Goal: Check status: Check status

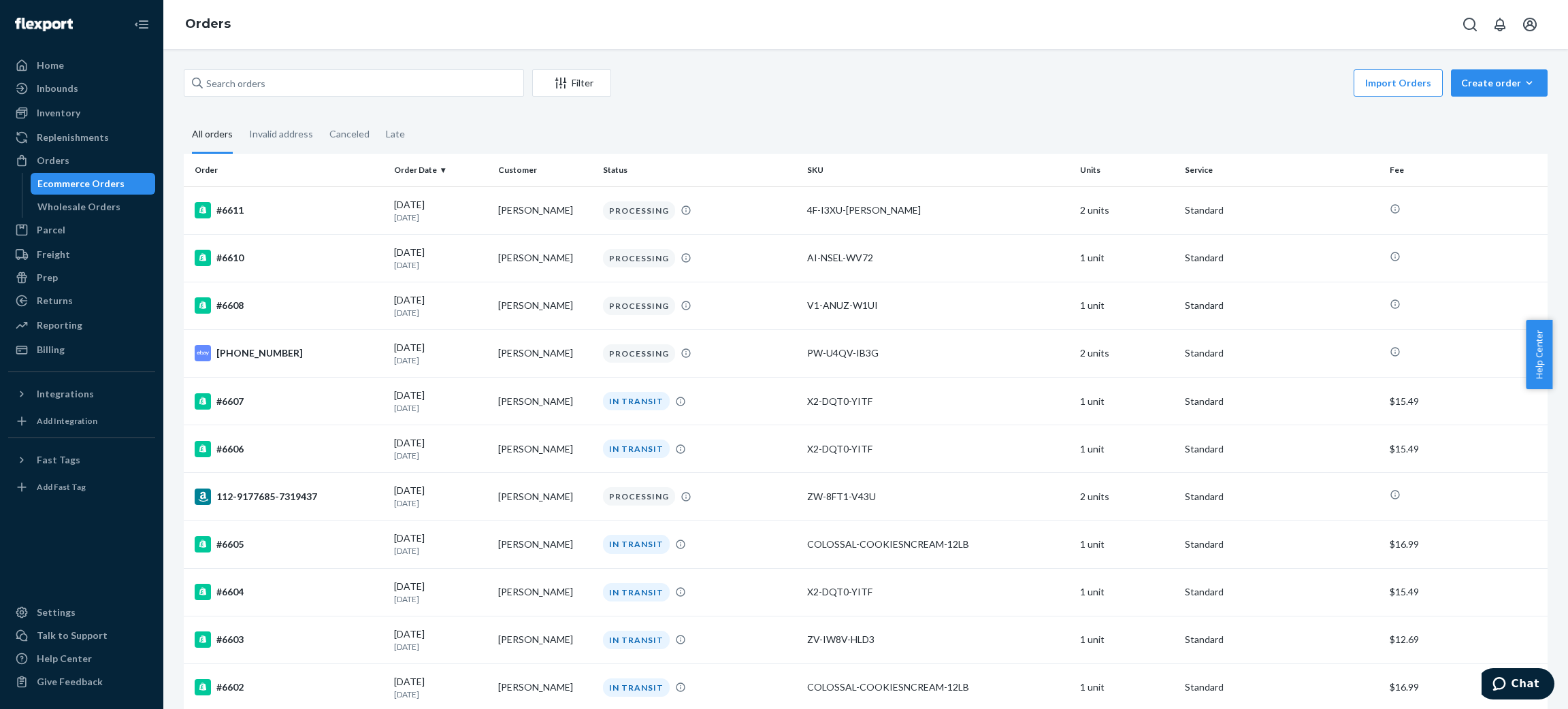
click at [341, 81] on input "text" at bounding box center [353, 83] width 341 height 27
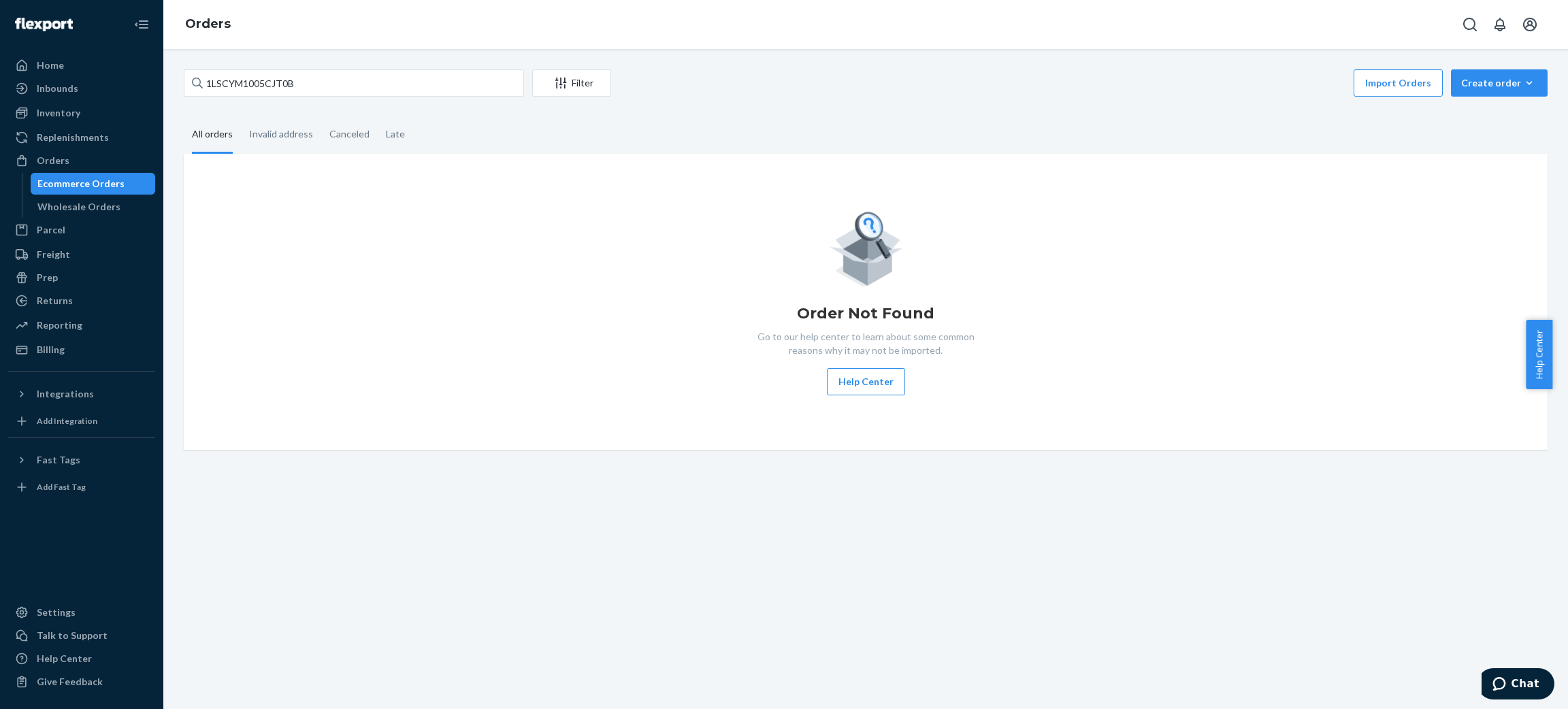
click at [473, 89] on input "1LSCYM1005CJT0B" at bounding box center [353, 83] width 341 height 27
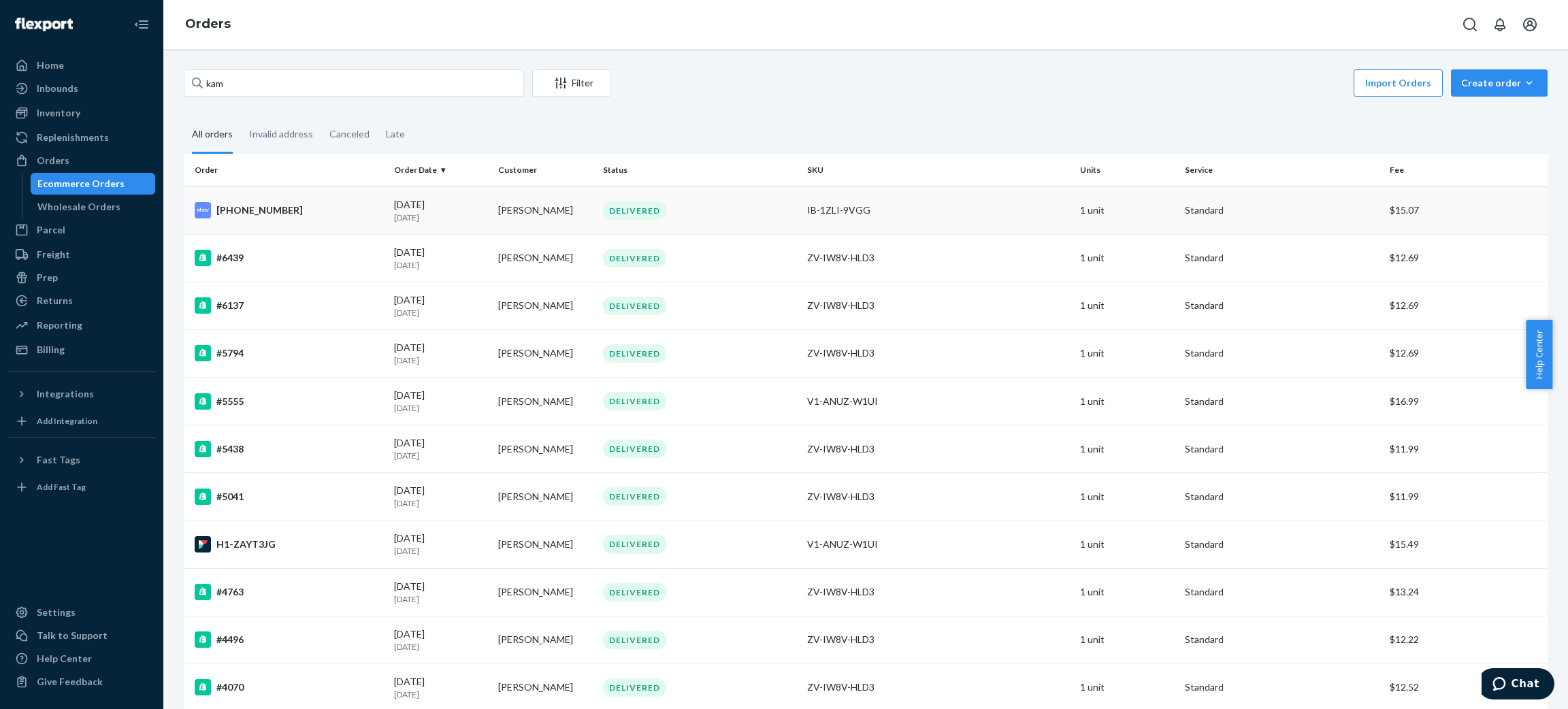
type input "kam"
click at [492, 211] on td "[PERSON_NAME]" at bounding box center [544, 210] width 105 height 48
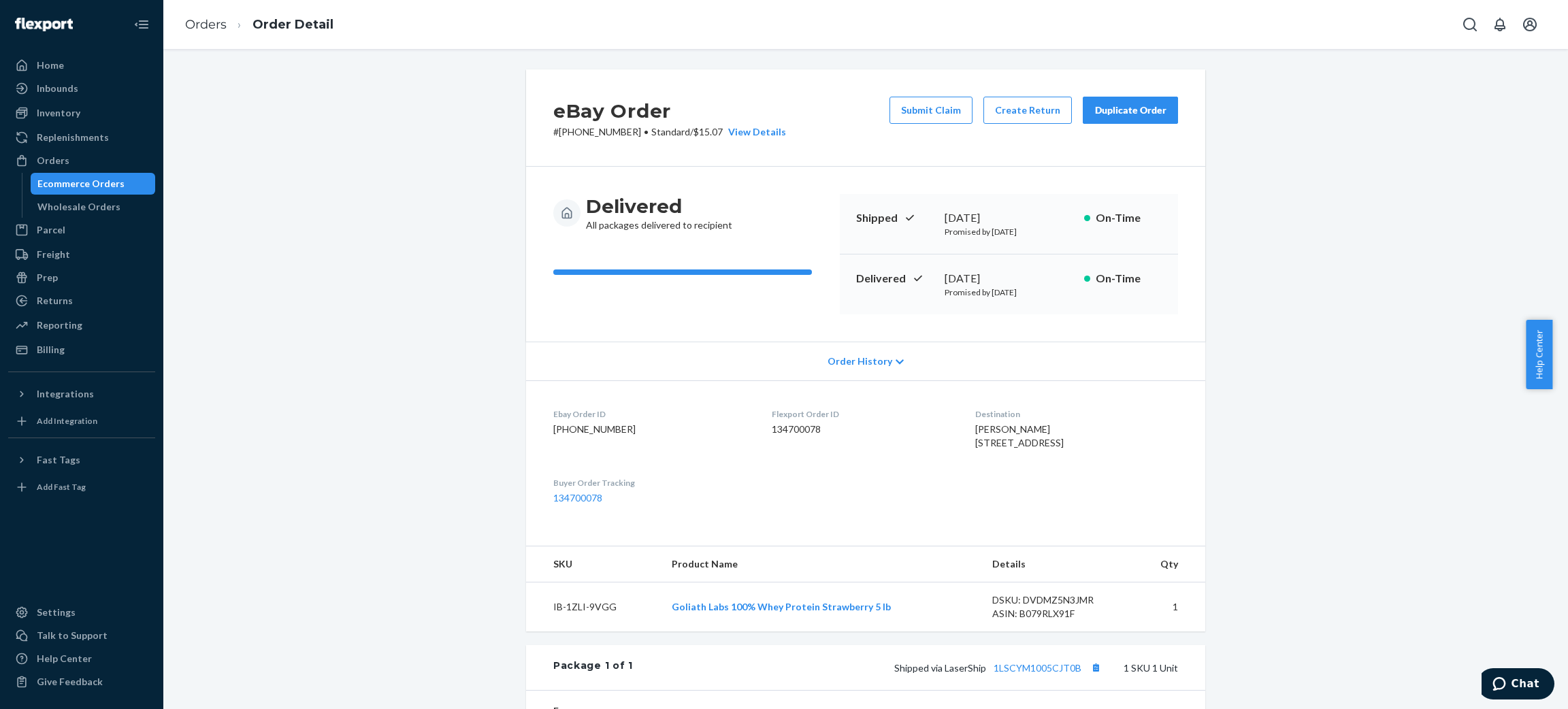
scroll to position [204, 0]
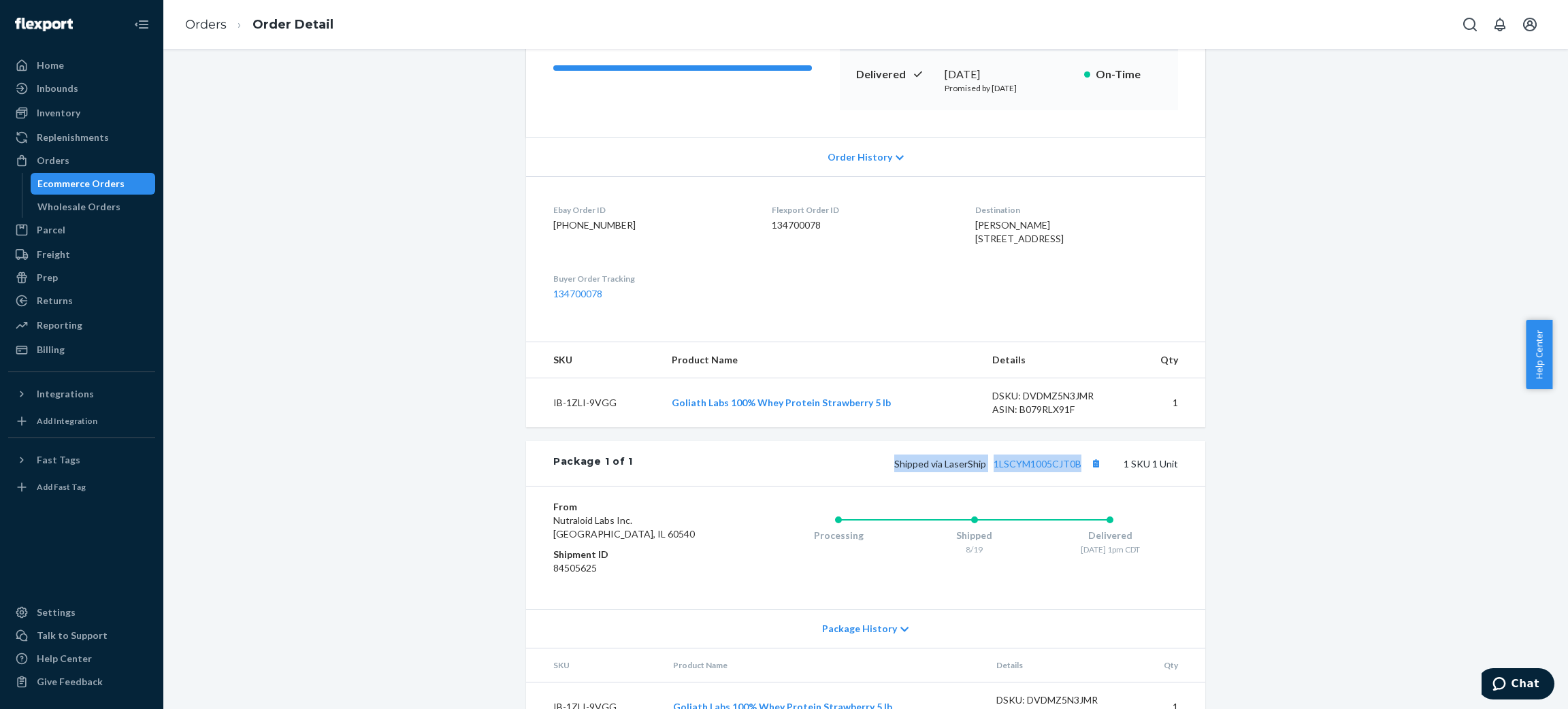
drag, startPoint x: 905, startPoint y: 505, endPoint x: 1076, endPoint y: 508, distance: 171.0
click at [1076, 472] on div "Shipped via LaserShip 1LSCYM1005CJT0B 1 SKU 1 Unit" at bounding box center [906, 463] width 545 height 17
copy span "Shipped via LaserShip 1LSCYM1005CJT0B"
click at [1026, 554] on div "Shipped 8/19" at bounding box center [975, 532] width 136 height 55
click at [1024, 469] on link "1LSCYM1005CJT0B" at bounding box center [1036, 463] width 87 height 12
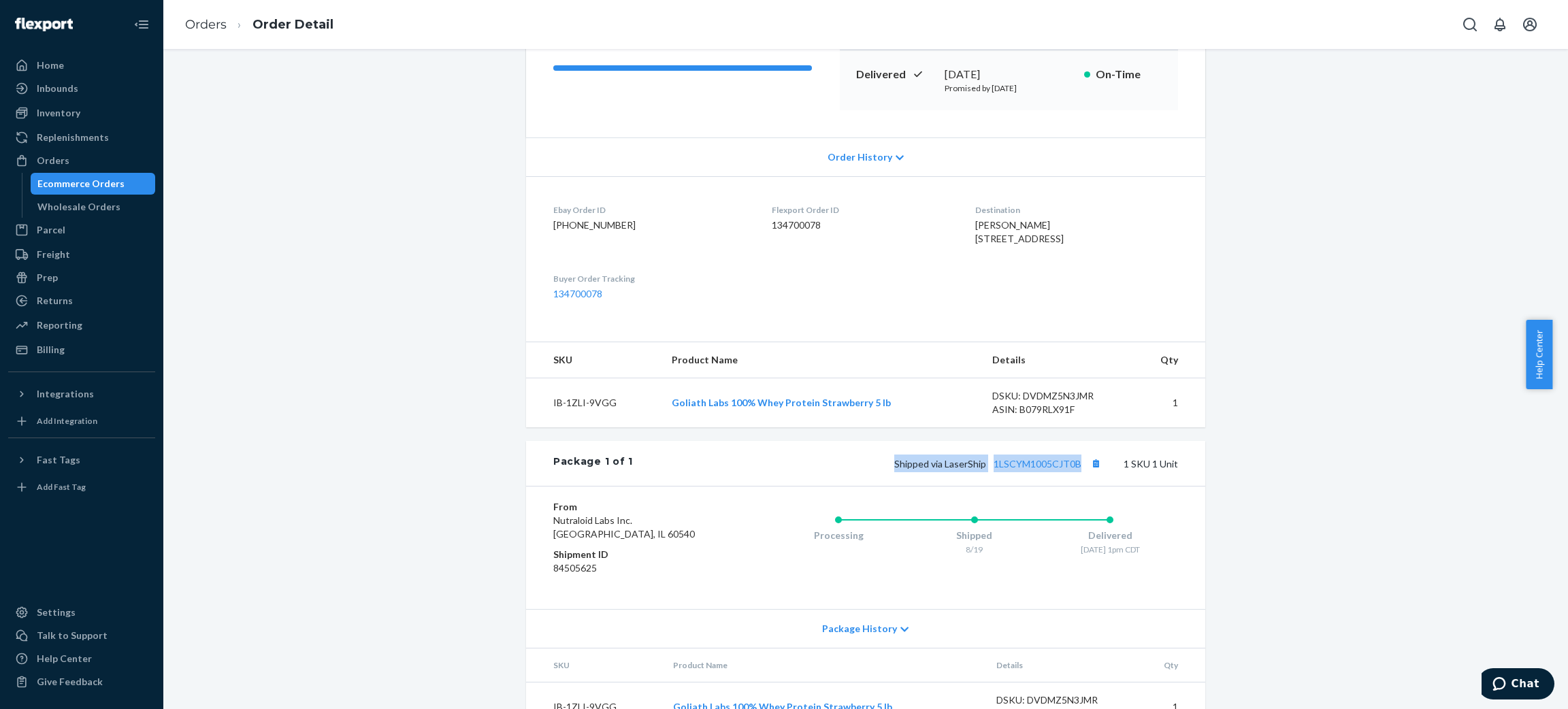
drag, startPoint x: 889, startPoint y: 508, endPoint x: 1087, endPoint y: 516, distance: 198.2
click at [1087, 485] on div "Package 1 of 1 Shipped via LaserShip 1LSCYM1005CJT0B 1 SKU 1 Unit" at bounding box center [866, 463] width 679 height 45
copy span "Shipped via LaserShip 1LSCYM1005CJT0B"
